Goal: Task Accomplishment & Management: Use online tool/utility

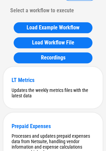
scroll to position [78, 0]
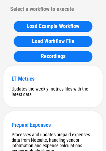
click at [5, 55] on div "Load Example Workflow Load Workflow File Recordings" at bounding box center [52, 41] width 99 height 48
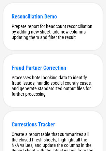
scroll to position [1828, 0]
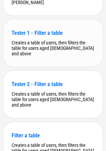
click at [41, 56] on div "Creates a table of users, then filters the table for users aged [DEMOGRAPHIC_DA…" at bounding box center [53, 48] width 83 height 16
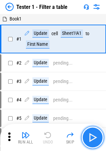
click at [90, 134] on img "button" at bounding box center [92, 137] width 11 height 11
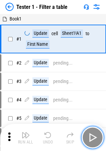
click at [90, 134] on img "button" at bounding box center [92, 137] width 11 height 11
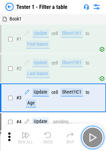
click at [90, 134] on img "button" at bounding box center [92, 137] width 11 height 11
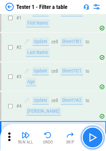
click at [90, 134] on img "button" at bounding box center [92, 137] width 11 height 11
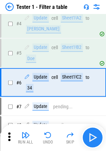
scroll to position [109, 0]
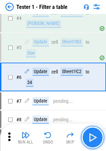
click at [94, 134] on img "button" at bounding box center [92, 137] width 11 height 11
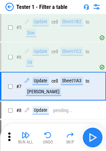
scroll to position [138, 0]
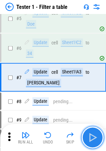
click at [94, 134] on img "button" at bounding box center [92, 137] width 11 height 11
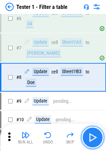
click at [94, 134] on img "button" at bounding box center [92, 137] width 11 height 11
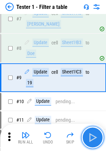
click at [94, 134] on img "button" at bounding box center [92, 137] width 11 height 11
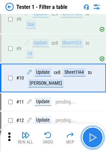
click at [94, 134] on img "button" at bounding box center [92, 137] width 11 height 11
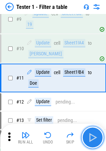
click at [94, 134] on img "button" at bounding box center [92, 137] width 11 height 11
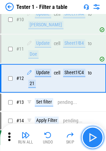
click at [94, 134] on img "button" at bounding box center [92, 137] width 11 height 11
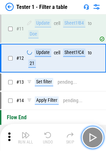
click at [94, 134] on img "button" at bounding box center [92, 137] width 11 height 11
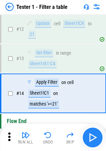
scroll to position [341, 0]
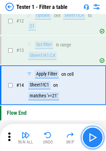
click at [94, 134] on img "button" at bounding box center [92, 137] width 11 height 11
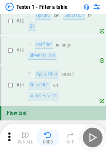
click at [51, 132] on img "button" at bounding box center [48, 135] width 8 height 8
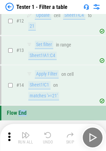
click at [51, 132] on div "Run All Undo Skip" at bounding box center [53, 137] width 99 height 22
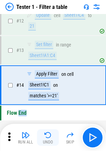
click at [51, 132] on img "button" at bounding box center [48, 135] width 8 height 8
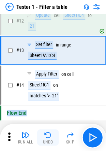
click at [51, 132] on div "Run All Undo Skip" at bounding box center [53, 137] width 99 height 22
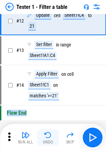
click at [51, 132] on img "button" at bounding box center [48, 135] width 8 height 8
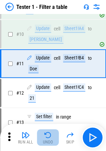
click at [51, 132] on img "button" at bounding box center [48, 135] width 8 height 8
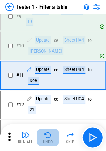
click at [51, 132] on div "Run All Undo Skip" at bounding box center [53, 137] width 99 height 22
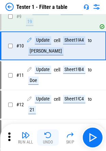
click at [51, 132] on img "button" at bounding box center [48, 135] width 8 height 8
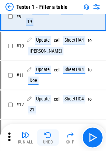
click at [51, 132] on img "button" at bounding box center [48, 135] width 8 height 8
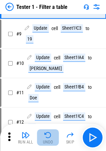
click at [51, 132] on img "button" at bounding box center [48, 135] width 8 height 8
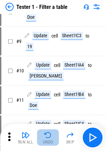
click at [51, 132] on img "button" at bounding box center [48, 135] width 8 height 8
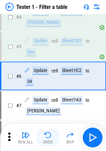
scroll to position [109, 0]
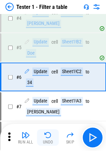
click at [51, 132] on img "button" at bounding box center [48, 135] width 8 height 8
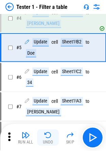
click at [51, 132] on img "button" at bounding box center [48, 135] width 8 height 8
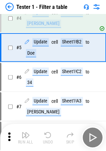
click at [51, 132] on img "button" at bounding box center [48, 135] width 8 height 8
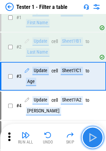
click at [92, 136] on img "button" at bounding box center [92, 137] width 11 height 11
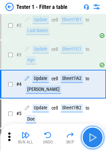
click at [92, 136] on img "button" at bounding box center [92, 137] width 11 height 11
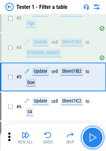
click at [92, 136] on img "button" at bounding box center [92, 137] width 11 height 11
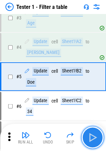
click at [92, 136] on img "button" at bounding box center [92, 137] width 11 height 11
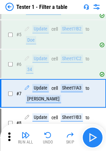
scroll to position [138, 0]
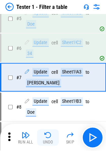
click at [48, 133] on img "button" at bounding box center [48, 135] width 8 height 8
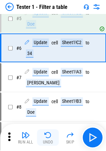
click at [48, 133] on img "button" at bounding box center [48, 135] width 8 height 8
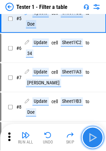
click at [89, 131] on button "button" at bounding box center [93, 137] width 22 height 22
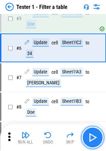
click at [90, 131] on button "button" at bounding box center [93, 137] width 22 height 22
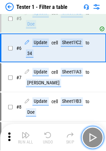
click at [90, 131] on button "button" at bounding box center [93, 137] width 22 height 22
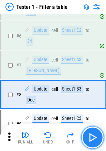
click at [90, 131] on button "button" at bounding box center [93, 137] width 22 height 22
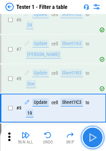
click at [90, 131] on button "button" at bounding box center [93, 137] width 22 height 22
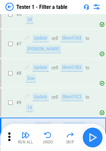
scroll to position [225, 0]
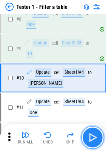
click at [90, 131] on button "button" at bounding box center [93, 137] width 22 height 22
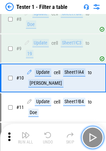
click at [90, 131] on button "button" at bounding box center [93, 137] width 22 height 22
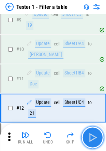
click at [90, 131] on button "button" at bounding box center [93, 137] width 22 height 22
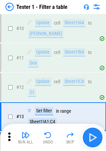
scroll to position [313, 0]
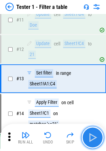
click at [88, 130] on button "button" at bounding box center [93, 137] width 22 height 22
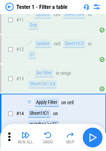
scroll to position [341, 0]
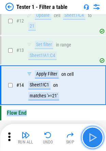
click at [89, 131] on button "button" at bounding box center [93, 137] width 22 height 22
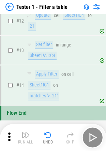
click at [89, 131] on div "Run All Undo Skip" at bounding box center [53, 137] width 99 height 22
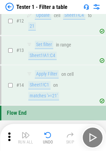
click at [10, 4] on img at bounding box center [9, 7] width 8 height 8
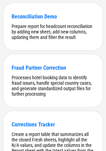
scroll to position [1828, 0]
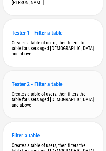
click at [59, 117] on div "Tester 2 - Filter a table Creates a table of users, then filters the table for …" at bounding box center [52, 94] width 99 height 47
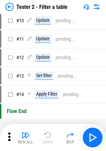
scroll to position [190, 0]
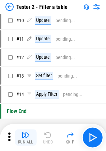
click at [31, 133] on button "Run All" at bounding box center [26, 137] width 22 height 16
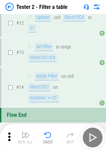
scroll to position [341, 0]
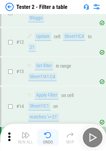
click at [48, 132] on img "button" at bounding box center [48, 135] width 8 height 8
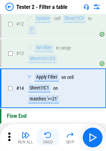
click at [48, 132] on img "button" at bounding box center [48, 135] width 8 height 8
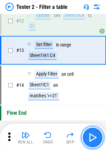
click at [86, 131] on button "button" at bounding box center [93, 137] width 22 height 22
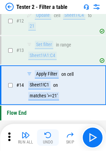
click at [44, 137] on img "button" at bounding box center [48, 135] width 8 height 8
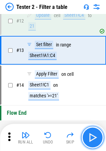
click at [99, 138] on button "button" at bounding box center [93, 137] width 22 height 22
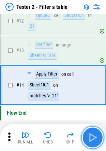
click at [99, 138] on button "button" at bounding box center [93, 137] width 22 height 22
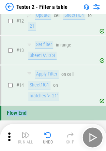
click at [99, 138] on div "Run All Undo Skip" at bounding box center [53, 137] width 99 height 22
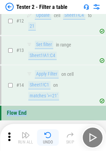
click at [53, 133] on button "Undo" at bounding box center [48, 137] width 22 height 16
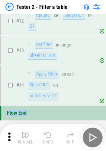
click at [53, 133] on button "Undo" at bounding box center [48, 137] width 22 height 16
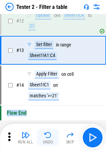
click at [53, 133] on button "Undo" at bounding box center [48, 137] width 22 height 16
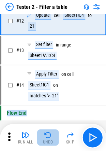
click at [53, 133] on button "Undo" at bounding box center [48, 137] width 22 height 16
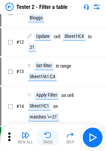
click at [53, 133] on button "Undo" at bounding box center [48, 137] width 22 height 16
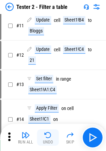
click at [53, 133] on div "Run All Undo Skip" at bounding box center [53, 137] width 99 height 22
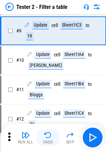
click at [53, 133] on button "Undo" at bounding box center [48, 137] width 22 height 16
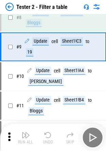
click at [53, 133] on button "Undo" at bounding box center [48, 137] width 22 height 16
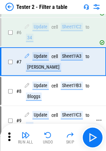
scroll to position [138, 0]
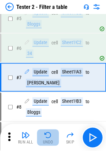
click at [49, 134] on img "button" at bounding box center [48, 135] width 8 height 8
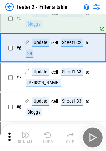
click at [49, 134] on img "button" at bounding box center [48, 135] width 8 height 8
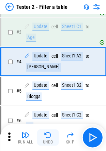
scroll to position [51, 0]
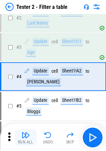
click at [22, 134] on img "button" at bounding box center [26, 135] width 8 height 8
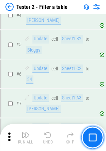
scroll to position [129, 0]
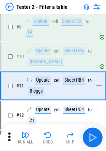
scroll to position [252, 0]
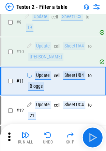
click at [12, 4] on img at bounding box center [9, 7] width 8 height 8
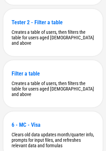
scroll to position [1892, 0]
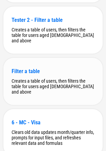
click at [55, 74] on div "Filter a table" at bounding box center [53, 71] width 83 height 6
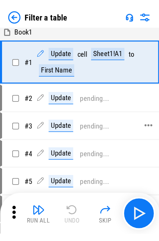
scroll to position [2, 0]
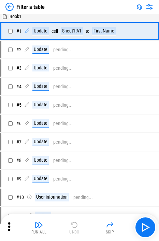
click at [7, 8] on img at bounding box center [9, 7] width 8 height 8
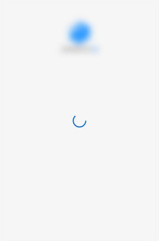
scroll to position [0, 0]
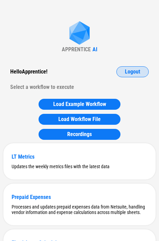
click at [111, 70] on span "Logout" at bounding box center [132, 71] width 15 height 5
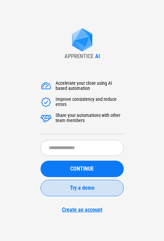
click at [81, 151] on span "Try a demo" at bounding box center [82, 187] width 25 height 5
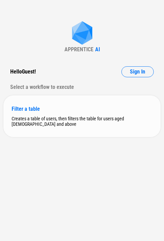
click at [59, 117] on div "Creates a table of users, then filters the table for users aged [DEMOGRAPHIC_DA…" at bounding box center [82, 121] width 141 height 11
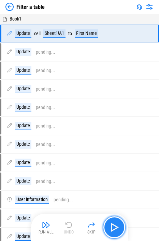
click at [111, 151] on img "button" at bounding box center [114, 227] width 11 height 11
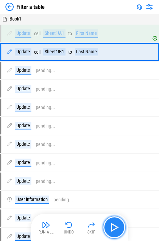
click at [111, 151] on img "button" at bounding box center [114, 227] width 11 height 11
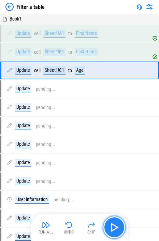
click at [111, 151] on img "button" at bounding box center [114, 227] width 11 height 11
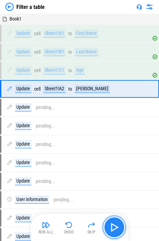
click at [111, 151] on img "button" at bounding box center [114, 227] width 11 height 11
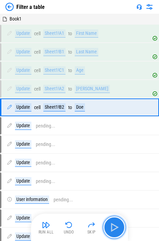
click at [111, 151] on img "button" at bounding box center [114, 227] width 11 height 11
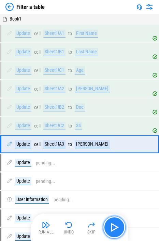
click at [111, 151] on img "button" at bounding box center [114, 227] width 11 height 11
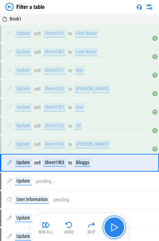
click at [111, 151] on img "button" at bounding box center [114, 227] width 11 height 11
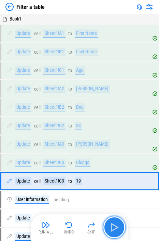
click at [111, 151] on img "button" at bounding box center [114, 227] width 11 height 11
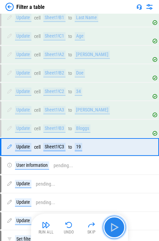
click at [111, 151] on img "button" at bounding box center [114, 227] width 11 height 11
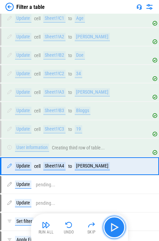
click at [111, 151] on img "button" at bounding box center [114, 227] width 11 height 11
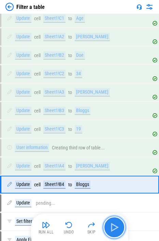
click at [111, 151] on img "button" at bounding box center [114, 227] width 11 height 11
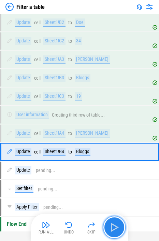
click at [111, 151] on img "button" at bounding box center [114, 227] width 11 height 11
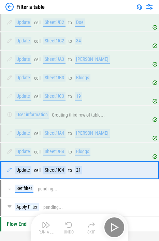
scroll to position [98, 0]
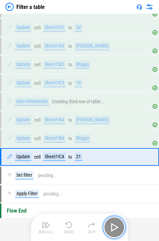
click at [111, 151] on img "button" at bounding box center [114, 227] width 11 height 11
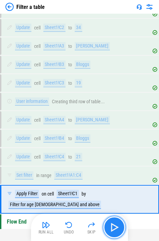
click at [111, 151] on img "button" at bounding box center [114, 227] width 11 height 11
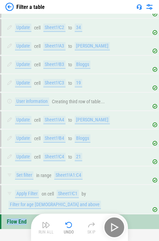
click at [111, 151] on div "Run All Undo Skip" at bounding box center [80, 227] width 90 height 22
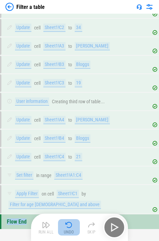
click at [68, 151] on img "button" at bounding box center [69, 225] width 8 height 8
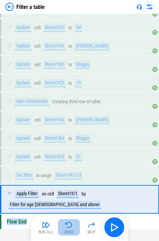
click at [68, 151] on img "button" at bounding box center [69, 225] width 8 height 8
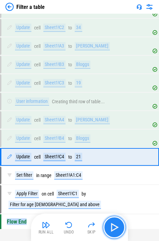
click at [111, 151] on img "button" at bounding box center [114, 227] width 11 height 11
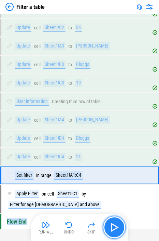
click at [111, 151] on img "button" at bounding box center [114, 227] width 11 height 11
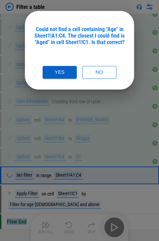
click at [64, 72] on button "Yes" at bounding box center [60, 72] width 34 height 13
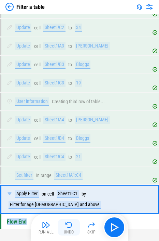
click at [73, 151] on img "button" at bounding box center [69, 225] width 8 height 8
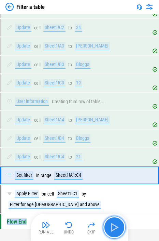
click at [111, 151] on button "button" at bounding box center [114, 227] width 22 height 22
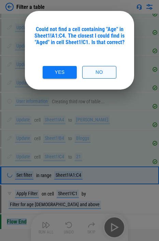
click at [97, 74] on button "No" at bounding box center [99, 72] width 34 height 13
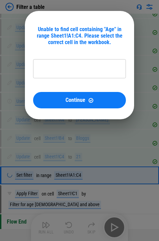
type input "*********"
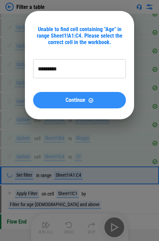
click at [94, 94] on button "Continue" at bounding box center [79, 100] width 93 height 16
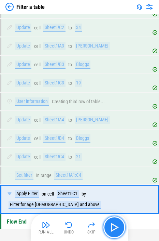
click at [111, 151] on img "button" at bounding box center [114, 227] width 11 height 11
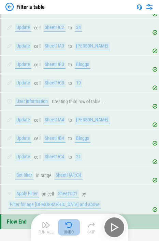
click at [68, 151] on img "button" at bounding box center [69, 225] width 8 height 8
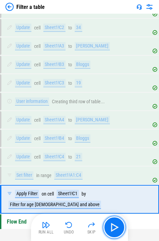
click at [111, 151] on img "button" at bounding box center [114, 227] width 11 height 11
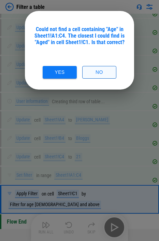
click at [100, 66] on div "Could not find a cell containing "Age" in Sheet1!A1:C4. The closest I could fin…" at bounding box center [79, 52] width 93 height 53
click at [101, 71] on button "No" at bounding box center [99, 72] width 34 height 13
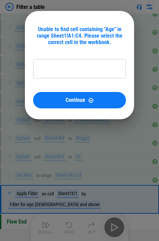
type input "*********"
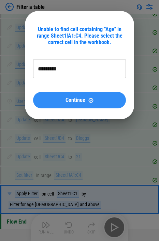
click at [62, 101] on div "Continue" at bounding box center [79, 100] width 76 height 6
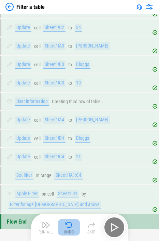
click at [66, 151] on img "button" at bounding box center [69, 225] width 8 height 8
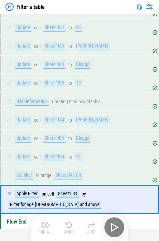
click at [66, 151] on img "button" at bounding box center [69, 225] width 8 height 8
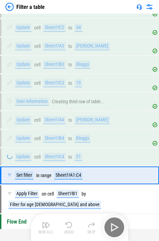
click at [66, 151] on img "button" at bounding box center [69, 225] width 8 height 8
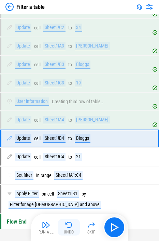
click at [66, 151] on img "button" at bounding box center [69, 225] width 8 height 8
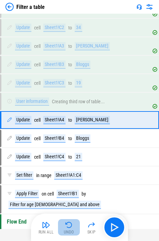
click at [66, 151] on img "button" at bounding box center [69, 225] width 8 height 8
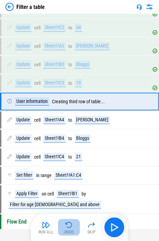
click at [66, 151] on img "button" at bounding box center [69, 225] width 8 height 8
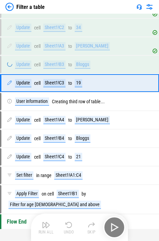
click at [66, 151] on img "button" at bounding box center [69, 225] width 8 height 8
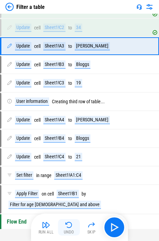
click at [66, 151] on img "button" at bounding box center [69, 225] width 8 height 8
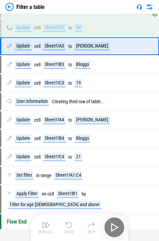
click at [66, 151] on img "button" at bounding box center [69, 225] width 8 height 8
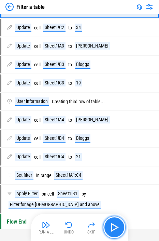
click at [111, 151] on img "button" at bounding box center [114, 227] width 11 height 11
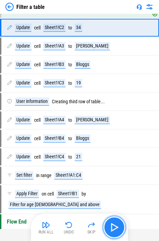
click at [111, 151] on img "button" at bounding box center [114, 227] width 11 height 11
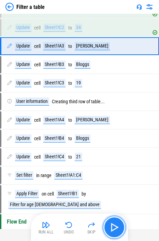
click at [111, 151] on img "button" at bounding box center [114, 227] width 11 height 11
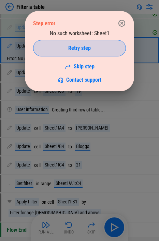
click at [84, 50] on span "Retry step" at bounding box center [79, 47] width 23 height 5
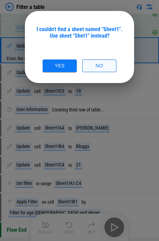
click at [98, 63] on button "No" at bounding box center [99, 65] width 34 height 13
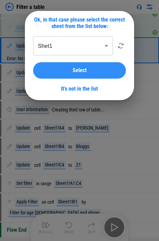
click at [86, 71] on span "Select" at bounding box center [80, 70] width 14 height 5
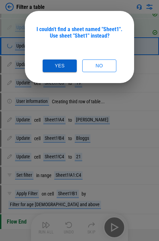
click at [67, 63] on button "Yes" at bounding box center [60, 65] width 34 height 13
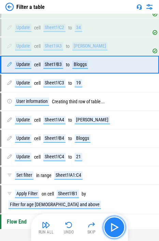
click at [111, 151] on img "button" at bounding box center [114, 227] width 11 height 11
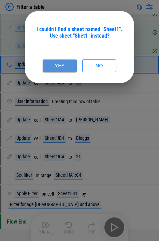
click at [51, 61] on button "Yes" at bounding box center [60, 65] width 34 height 13
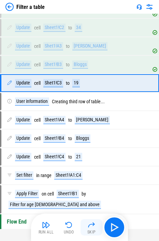
click at [87, 151] on img "button" at bounding box center [91, 225] width 8 height 8
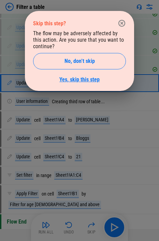
click at [80, 80] on link "Yes, skip this step" at bounding box center [79, 79] width 40 height 6
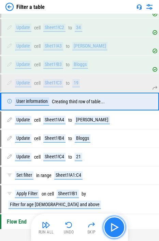
click at [111, 151] on img "button" at bounding box center [114, 227] width 11 height 11
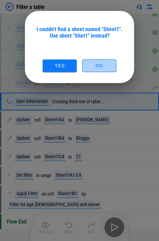
click at [100, 63] on button "No" at bounding box center [99, 65] width 34 height 13
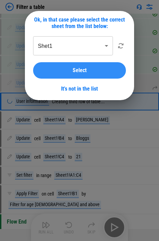
click at [77, 69] on span "Select" at bounding box center [80, 70] width 14 height 5
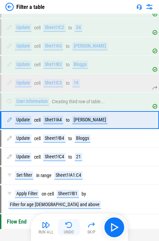
click at [66, 151] on img "button" at bounding box center [69, 225] width 8 height 8
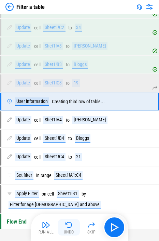
click at [66, 151] on img "button" at bounding box center [69, 225] width 8 height 8
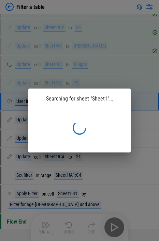
click at [66, 151] on div "Searching for sheet "Sheet1"..." at bounding box center [79, 120] width 159 height 241
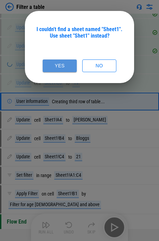
click at [68, 68] on button "Yes" at bounding box center [60, 65] width 34 height 13
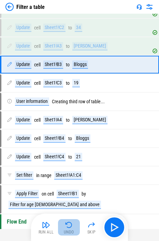
click at [68, 151] on img "button" at bounding box center [69, 225] width 8 height 8
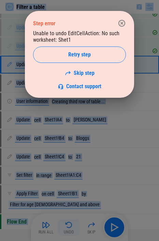
click at [68, 151] on div at bounding box center [79, 120] width 159 height 241
click at [68, 151] on img "button" at bounding box center [69, 225] width 8 height 8
click at [111, 24] on button "button" at bounding box center [122, 23] width 14 height 14
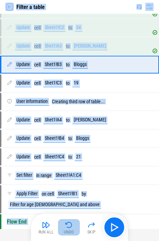
click at [68, 151] on img "button" at bounding box center [69, 225] width 8 height 8
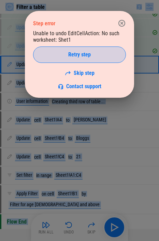
click at [92, 58] on button "Retry step" at bounding box center [79, 54] width 93 height 16
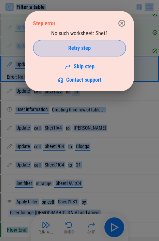
click at [90, 50] on span "Retry step" at bounding box center [79, 47] width 23 height 5
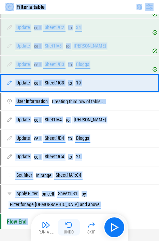
click at [72, 151] on img "button" at bounding box center [69, 225] width 8 height 8
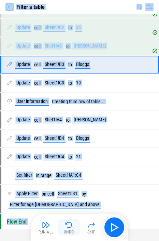
click at [72, 151] on img "button" at bounding box center [69, 225] width 8 height 8
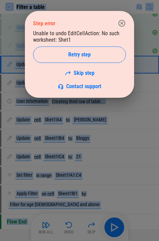
click at [111, 22] on icon "button" at bounding box center [121, 23] width 7 height 7
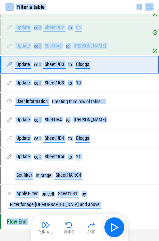
click at [9, 6] on img at bounding box center [9, 7] width 8 height 8
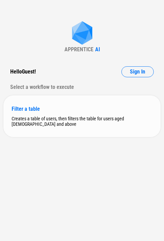
click at [40, 109] on div "Filter a table" at bounding box center [82, 108] width 141 height 6
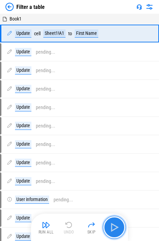
click at [111, 151] on img "button" at bounding box center [114, 227] width 11 height 11
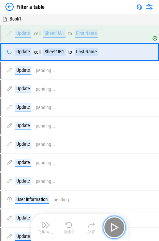
click at [111, 151] on img "button" at bounding box center [114, 227] width 11 height 11
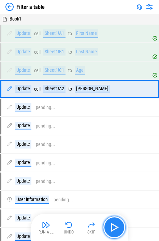
click at [111, 151] on img "button" at bounding box center [114, 227] width 11 height 11
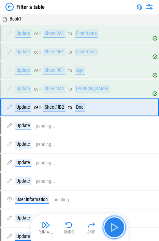
click at [111, 151] on img "button" at bounding box center [114, 227] width 11 height 11
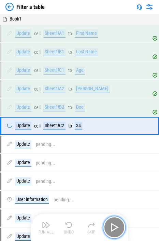
click at [111, 151] on img "button" at bounding box center [114, 227] width 11 height 11
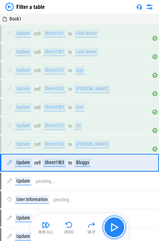
click at [111, 151] on img "button" at bounding box center [114, 227] width 11 height 11
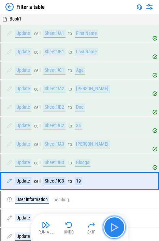
click at [111, 151] on img "button" at bounding box center [114, 227] width 11 height 11
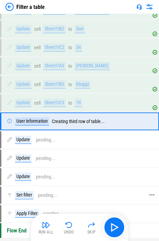
scroll to position [79, 0]
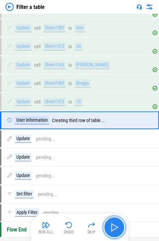
click at [111, 151] on img "button" at bounding box center [114, 227] width 11 height 11
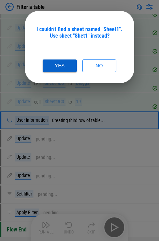
click at [64, 63] on button "Yes" at bounding box center [60, 65] width 34 height 13
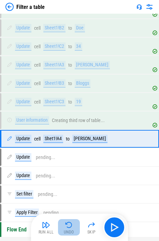
click at [70, 151] on img "button" at bounding box center [69, 225] width 8 height 8
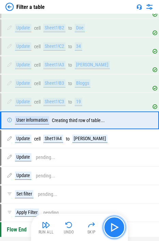
click at [111, 151] on img "button" at bounding box center [114, 227] width 11 height 11
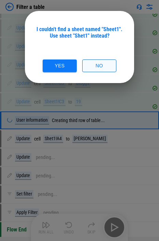
click at [95, 66] on button "No" at bounding box center [99, 65] width 34 height 13
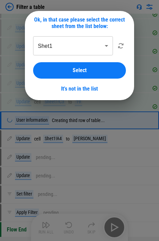
click at [95, 50] on body "Filter a table Book1 Update cell Sheet1!A1 to First Name Update cell Sheet1!B1 …" at bounding box center [79, 41] width 159 height 241
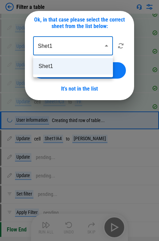
click at [99, 47] on div at bounding box center [79, 120] width 159 height 241
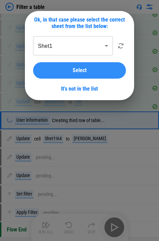
click at [100, 69] on div "Select" at bounding box center [79, 70] width 76 height 5
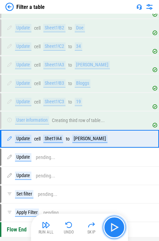
click at [111, 151] on img "button" at bounding box center [114, 227] width 11 height 11
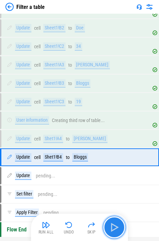
click at [111, 151] on img "button" at bounding box center [114, 227] width 11 height 11
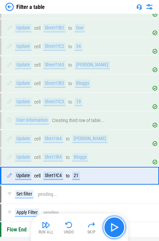
click at [111, 151] on img "button" at bounding box center [114, 227] width 11 height 11
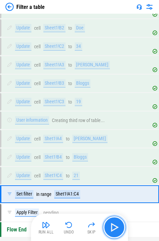
click at [111, 151] on img "button" at bounding box center [114, 227] width 11 height 11
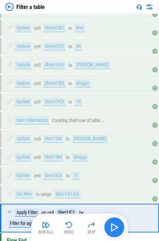
scroll to position [109, 0]
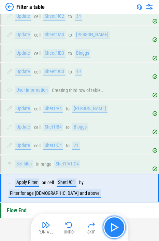
click at [111, 151] on img "button" at bounding box center [114, 227] width 11 height 11
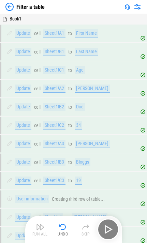
click at [7, 6] on img at bounding box center [9, 7] width 8 height 8
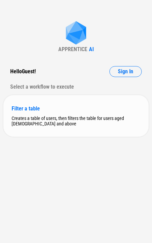
click at [48, 114] on div "Filter a table Creates a table of users, then filters the table for users aged …" at bounding box center [75, 116] width 145 height 42
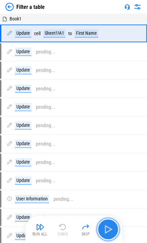
click at [106, 228] on img "button" at bounding box center [108, 229] width 11 height 11
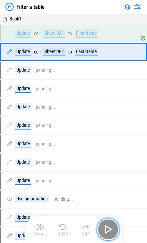
click at [106, 228] on img "button" at bounding box center [108, 229] width 11 height 11
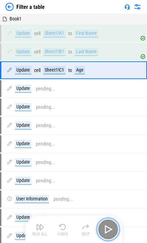
click at [106, 228] on img "button" at bounding box center [108, 229] width 11 height 11
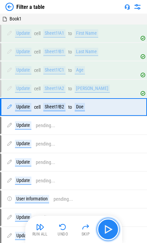
click at [106, 228] on img "button" at bounding box center [108, 229] width 11 height 11
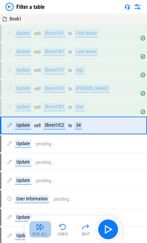
click at [39, 229] on img "button" at bounding box center [40, 227] width 8 height 8
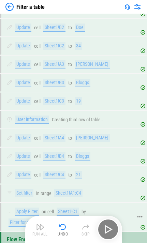
scroll to position [117, 0]
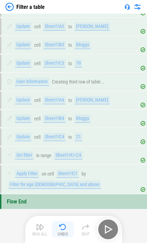
click at [63, 224] on img "button" at bounding box center [63, 227] width 8 height 8
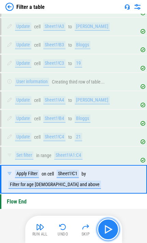
click at [105, 227] on img "button" at bounding box center [108, 229] width 11 height 11
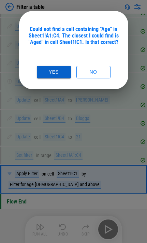
click at [47, 71] on button "Yes" at bounding box center [54, 72] width 34 height 13
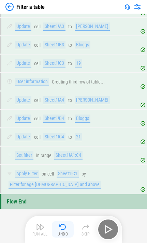
click at [63, 227] on img "button" at bounding box center [63, 227] width 8 height 8
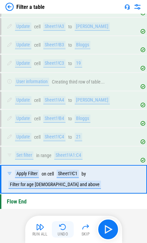
click at [63, 227] on img "button" at bounding box center [63, 227] width 8 height 8
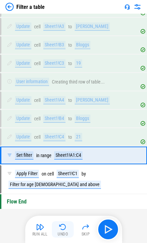
click at [63, 226] on img "button" at bounding box center [63, 227] width 8 height 8
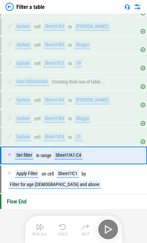
click at [63, 226] on img "button" at bounding box center [63, 227] width 8 height 8
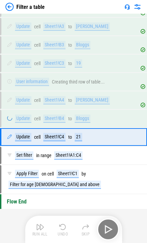
click at [63, 226] on img "button" at bounding box center [63, 227] width 8 height 8
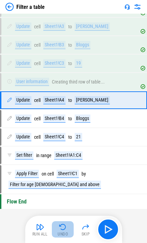
click at [63, 226] on img "button" at bounding box center [63, 227] width 8 height 8
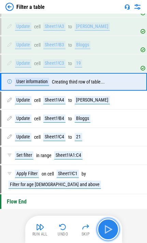
click at [108, 230] on img "button" at bounding box center [108, 229] width 11 height 11
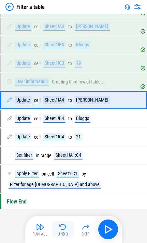
click at [65, 227] on img "button" at bounding box center [63, 227] width 8 height 8
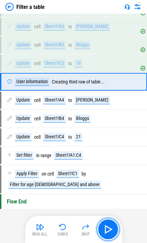
click at [108, 230] on img "button" at bounding box center [108, 229] width 11 height 11
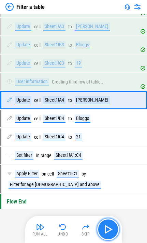
click at [109, 233] on img "button" at bounding box center [108, 229] width 11 height 11
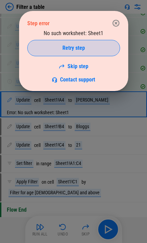
click at [80, 47] on span "Retry step" at bounding box center [73, 47] width 23 height 5
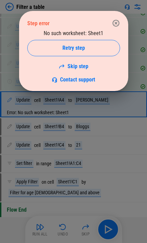
click at [80, 47] on span "Retry step" at bounding box center [73, 47] width 23 height 5
click at [109, 26] on icon "button" at bounding box center [115, 23] width 7 height 7
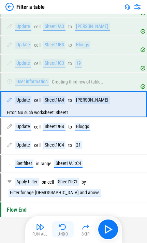
click at [67, 229] on button "Undo" at bounding box center [63, 230] width 22 height 16
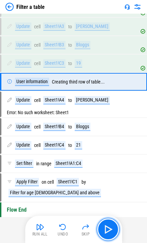
click at [109, 229] on div "Run All Undo Skip" at bounding box center [73, 229] width 97 height 27
click at [100, 234] on button "button" at bounding box center [108, 230] width 22 height 22
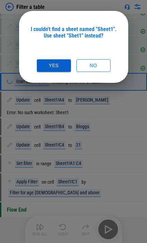
click at [65, 70] on button "Yes" at bounding box center [54, 65] width 34 height 13
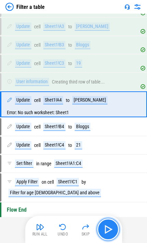
click at [109, 233] on button "button" at bounding box center [108, 230] width 22 height 22
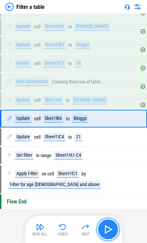
click at [109, 233] on button "button" at bounding box center [108, 230] width 22 height 22
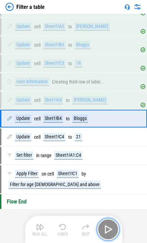
click at [109, 233] on button "button" at bounding box center [108, 230] width 22 height 22
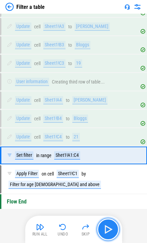
click at [109, 233] on button "button" at bounding box center [108, 230] width 22 height 22
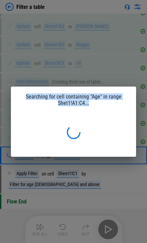
click at [109, 233] on div "Searching for cell containing "Age" in range Shet1!A1:C4..." at bounding box center [73, 121] width 147 height 243
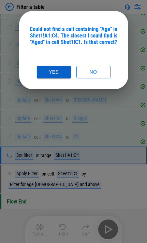
click at [64, 76] on button "Yes" at bounding box center [54, 72] width 34 height 13
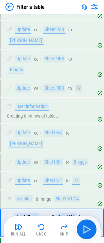
scroll to position [158, 0]
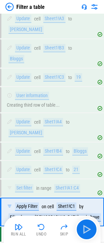
click at [11, 3] on img at bounding box center [9, 7] width 8 height 8
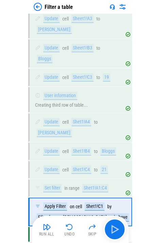
scroll to position [0, 0]
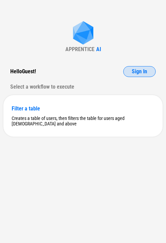
click at [109, 72] on button "Sign In" at bounding box center [139, 71] width 32 height 11
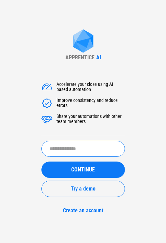
click at [78, 150] on input "text" at bounding box center [82, 149] width 83 height 16
click at [64, 151] on input "text" at bounding box center [82, 149] width 83 height 16
type input "*"
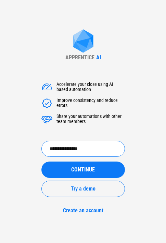
type input "**********"
click at [41, 162] on button "CONTINUE" at bounding box center [82, 170] width 83 height 16
